Goal: Task Accomplishment & Management: Complete application form

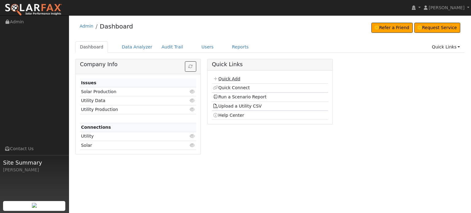
click at [229, 79] on link "Quick Add" at bounding box center [226, 78] width 27 height 5
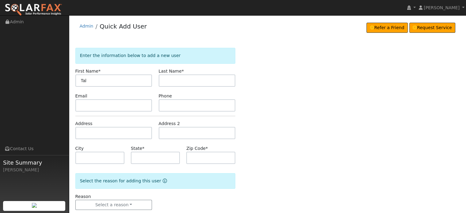
type input "Tal"
type input "Even"
click at [88, 135] on input "text" at bounding box center [113, 133] width 77 height 12
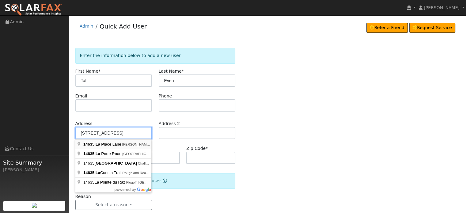
type input "14635 La Place Lane"
type input "Dobbins"
type input "CA"
type input "95935"
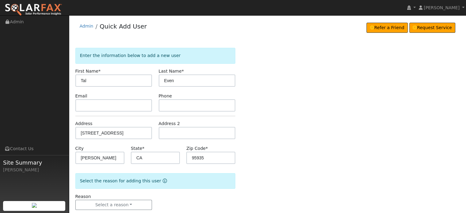
scroll to position [12, 0]
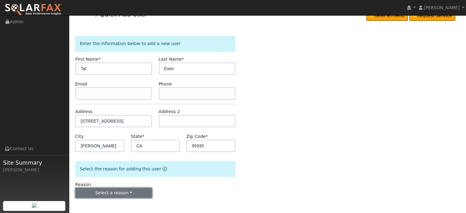
click at [102, 194] on button "Select a reason" at bounding box center [113, 193] width 77 height 10
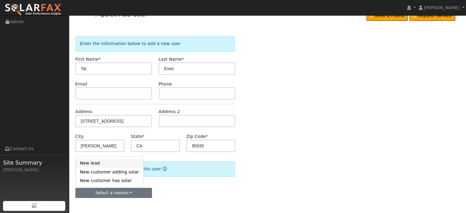
click at [92, 162] on link "New lead" at bounding box center [110, 163] width 68 height 9
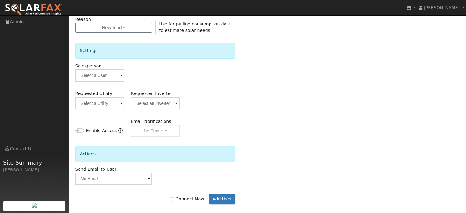
scroll to position [183, 0]
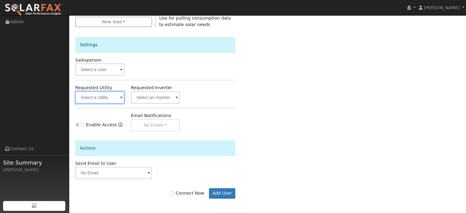
click at [112, 100] on input "text" at bounding box center [99, 97] width 49 height 12
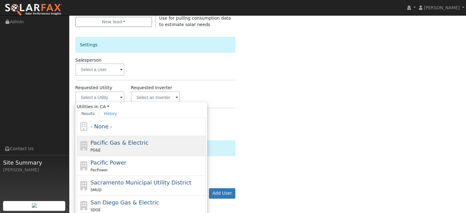
click at [105, 142] on span "Pacific Gas & Electric" at bounding box center [119, 142] width 58 height 6
type input "Pacific Gas & Electric"
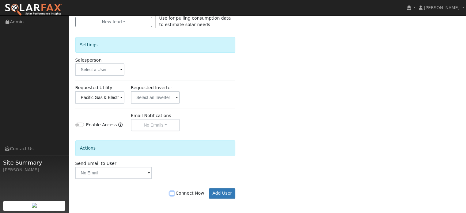
click at [174, 192] on input "Connect Now" at bounding box center [172, 193] width 4 height 4
checkbox input "true"
click at [218, 194] on button "Add User" at bounding box center [222, 193] width 27 height 10
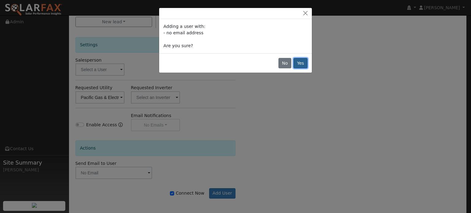
click at [302, 62] on button "Yes" at bounding box center [300, 63] width 14 height 10
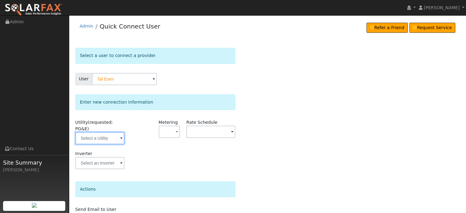
click at [105, 132] on input "text" at bounding box center [99, 138] width 49 height 12
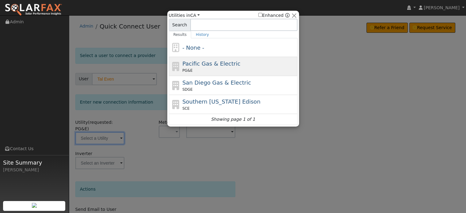
click at [211, 66] on span "Pacific Gas & Electric" at bounding box center [211, 63] width 58 height 6
type input "PG&E"
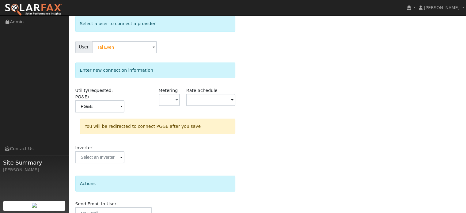
scroll to position [57, 0]
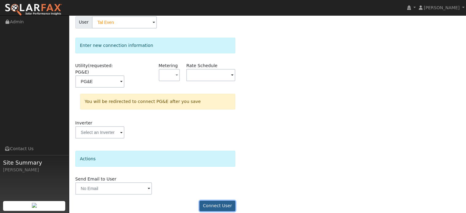
click at [215, 201] on button "Connect User" at bounding box center [217, 206] width 36 height 10
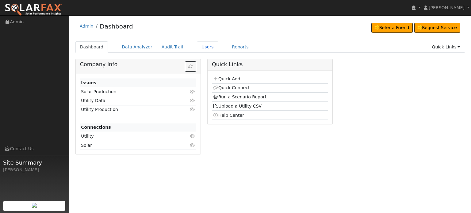
click at [197, 49] on link "Users" at bounding box center [207, 46] width 21 height 11
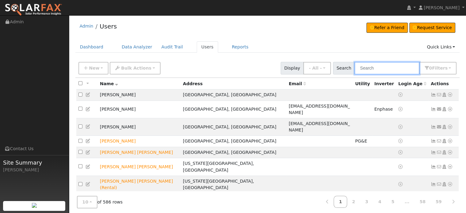
click at [380, 65] on input "text" at bounding box center [387, 68] width 65 height 13
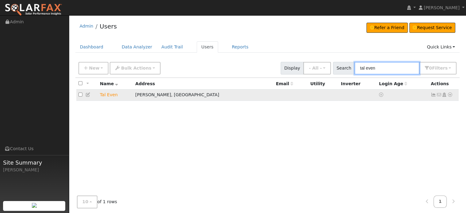
type input "tal even"
click at [450, 96] on icon at bounding box center [450, 95] width 6 height 4
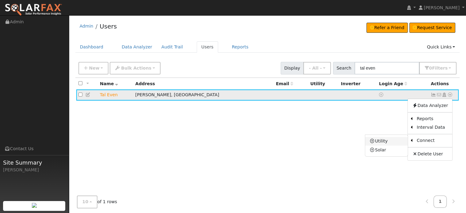
click at [382, 140] on link "Utility" at bounding box center [386, 141] width 43 height 9
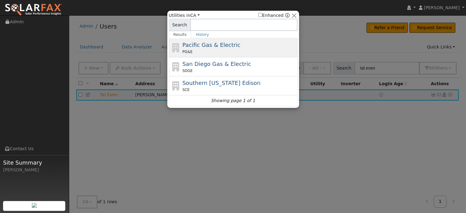
click at [217, 48] on div "Pacific Gas & Electric PG&E" at bounding box center [239, 48] width 114 height 14
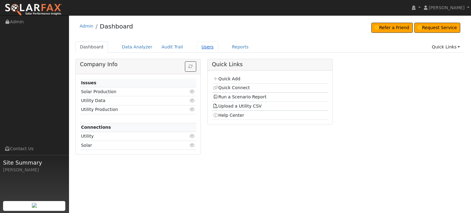
click at [197, 45] on link "Users" at bounding box center [207, 46] width 21 height 11
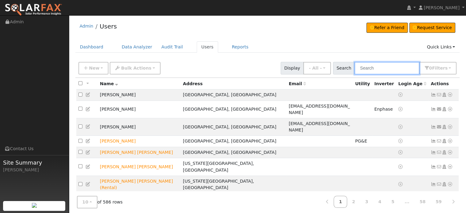
click at [389, 66] on input "text" at bounding box center [387, 68] width 65 height 13
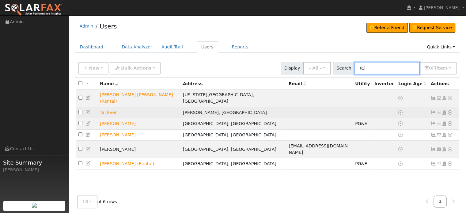
type input "tal"
click at [451, 110] on icon at bounding box center [450, 112] width 6 height 4
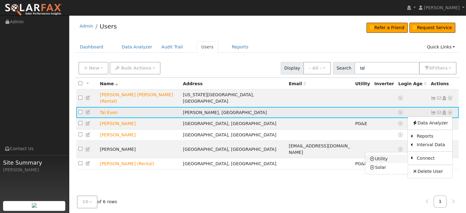
click at [382, 154] on link "Utility" at bounding box center [386, 158] width 43 height 9
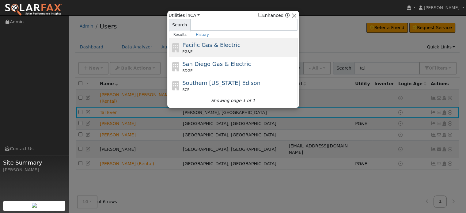
click at [202, 47] on span "Pacific Gas & Electric" at bounding box center [211, 45] width 58 height 6
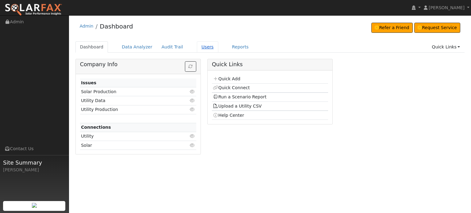
click at [197, 47] on link "Users" at bounding box center [207, 46] width 21 height 11
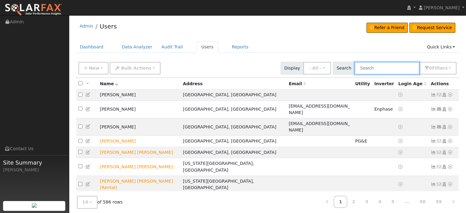
click at [384, 67] on input "text" at bounding box center [387, 68] width 65 height 13
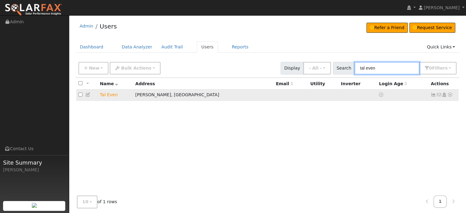
type input "tal even"
click at [451, 97] on link at bounding box center [450, 95] width 6 height 6
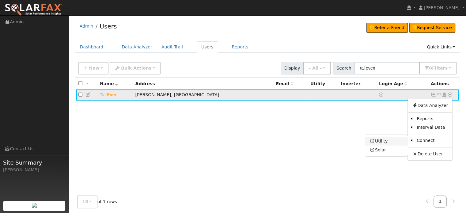
click at [380, 144] on link "Utility" at bounding box center [386, 141] width 43 height 9
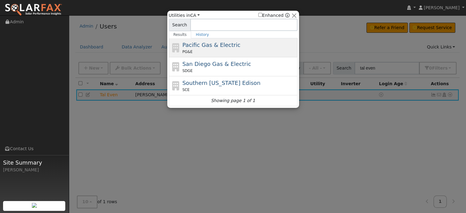
click at [202, 45] on span "Pacific Gas & Electric" at bounding box center [211, 45] width 58 height 6
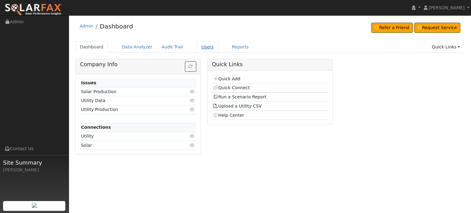
click at [197, 48] on link "Users" at bounding box center [207, 46] width 21 height 11
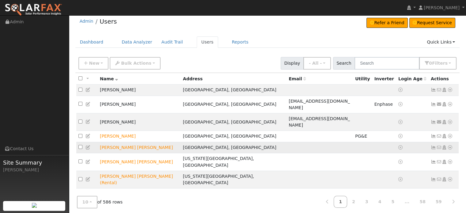
scroll to position [22, 0]
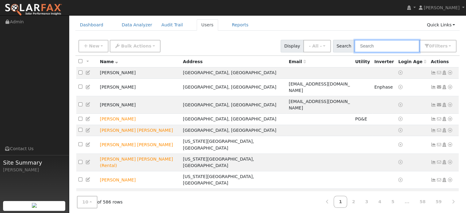
click at [381, 45] on input "text" at bounding box center [387, 46] width 65 height 13
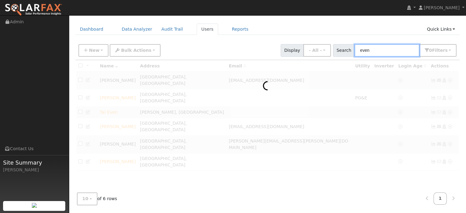
scroll to position [17, 0]
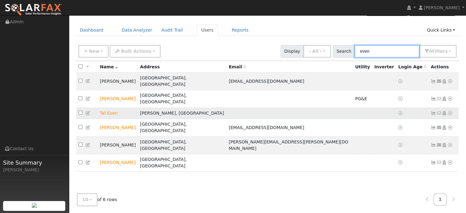
type input "even"
click at [107, 108] on td "Tal Even" at bounding box center [118, 113] width 40 height 11
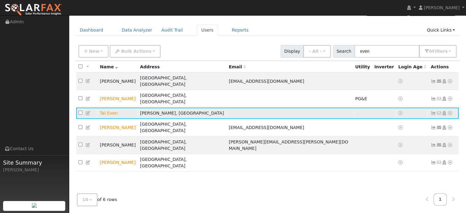
click at [89, 111] on icon at bounding box center [88, 113] width 6 height 4
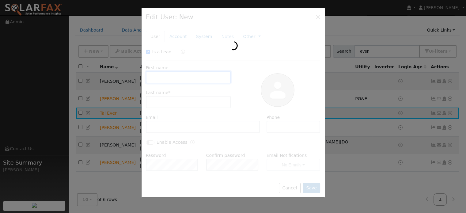
checkbox input "true"
type input "Tal"
type input "Even"
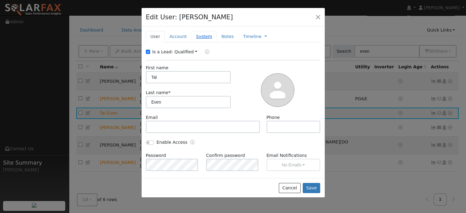
click at [195, 38] on link "System" at bounding box center [204, 36] width 25 height 11
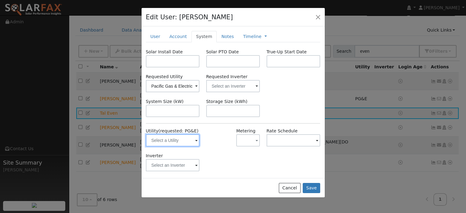
click at [168, 140] on input "text" at bounding box center [173, 140] width 54 height 12
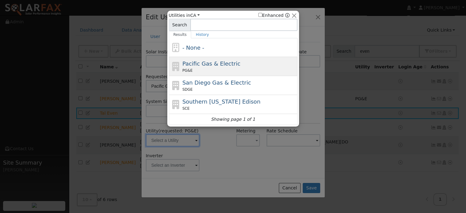
click at [203, 66] on span "Pacific Gas & Electric" at bounding box center [211, 63] width 58 height 6
type input "PG&E"
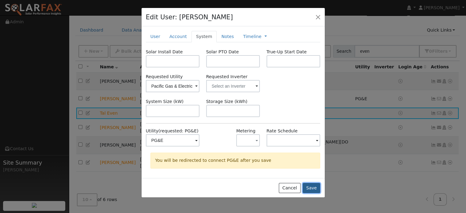
click at [310, 189] on button "Save" at bounding box center [312, 188] width 18 height 10
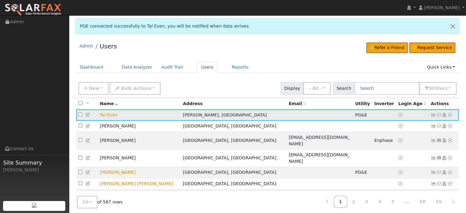
click at [433, 116] on icon at bounding box center [434, 115] width 6 height 4
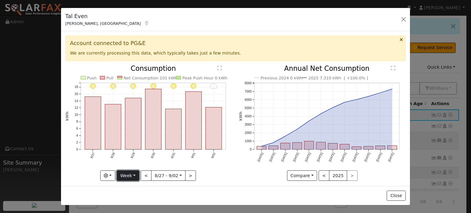
click at [135, 176] on button "Week" at bounding box center [128, 175] width 22 height 10
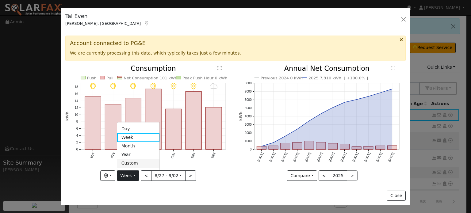
click at [131, 162] on link "Custom" at bounding box center [138, 163] width 43 height 9
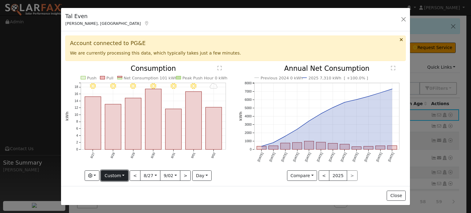
click at [123, 171] on button "Custom" at bounding box center [114, 175] width 27 height 10
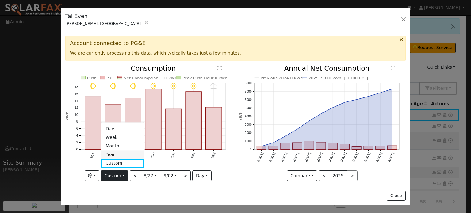
click at [116, 152] on link "Year" at bounding box center [122, 154] width 43 height 9
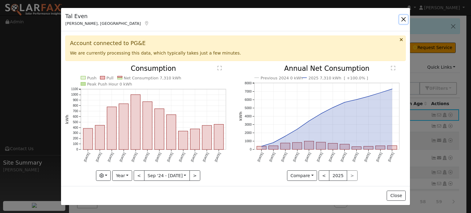
click at [402, 17] on button "button" at bounding box center [403, 19] width 9 height 9
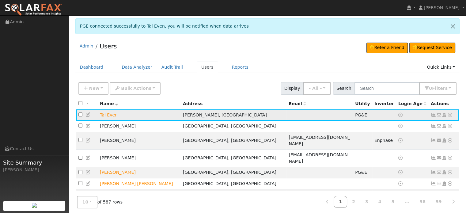
click at [450, 115] on icon at bounding box center [450, 115] width 6 height 4
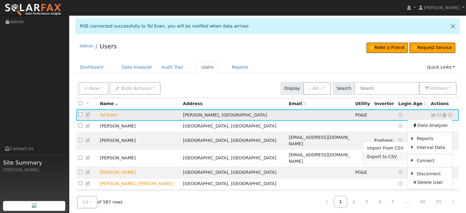
click at [387, 157] on link "Export to CSV" at bounding box center [385, 156] width 45 height 9
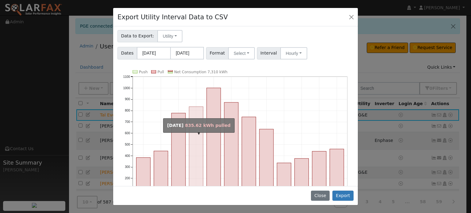
scroll to position [2, 0]
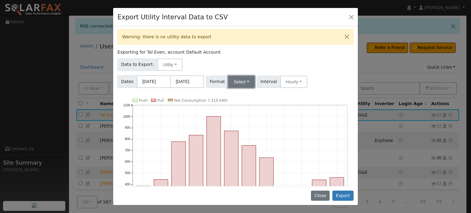
click at [245, 78] on button "Select" at bounding box center [241, 82] width 27 height 12
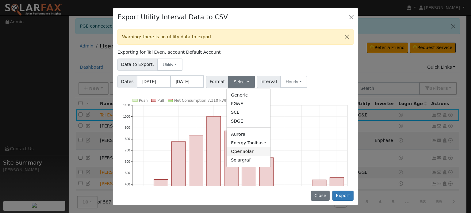
click at [233, 151] on link "OpenSolar" at bounding box center [248, 151] width 44 height 9
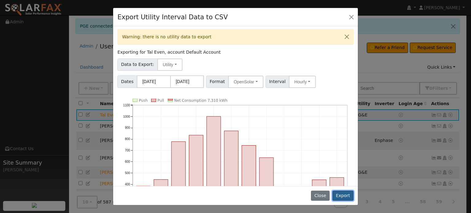
click at [343, 195] on button "Export" at bounding box center [342, 196] width 21 height 10
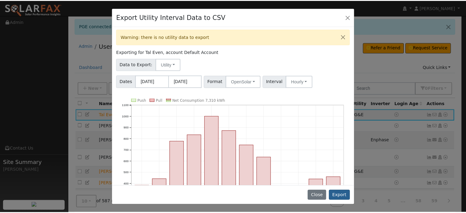
scroll to position [0, 0]
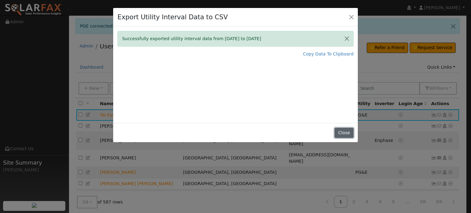
click at [349, 131] on button "Close" at bounding box center [343, 133] width 19 height 10
